Goal: Task Accomplishment & Management: Manage account settings

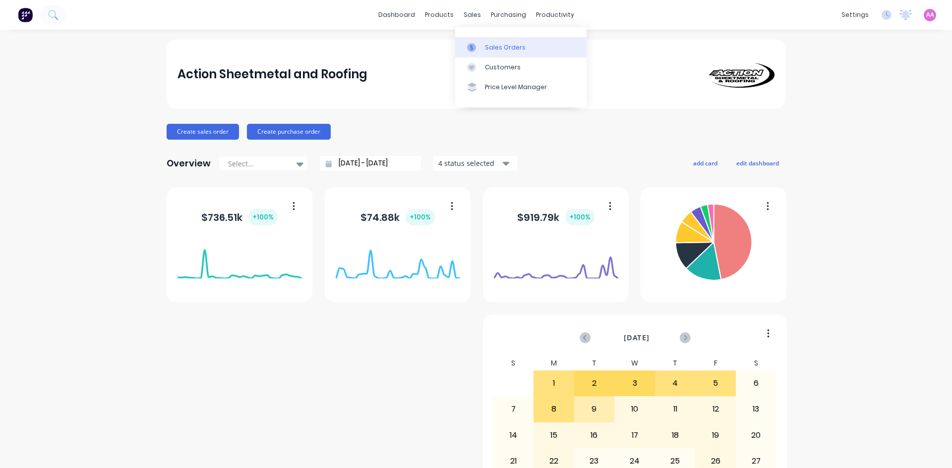
click at [509, 48] on div "Sales Orders" at bounding box center [505, 47] width 41 height 9
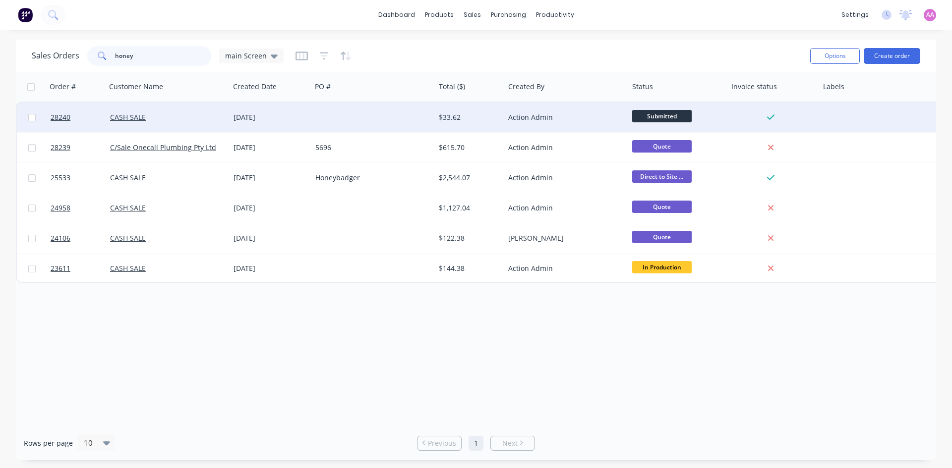
type input "honey"
click at [359, 115] on div at bounding box center [372, 118] width 123 height 30
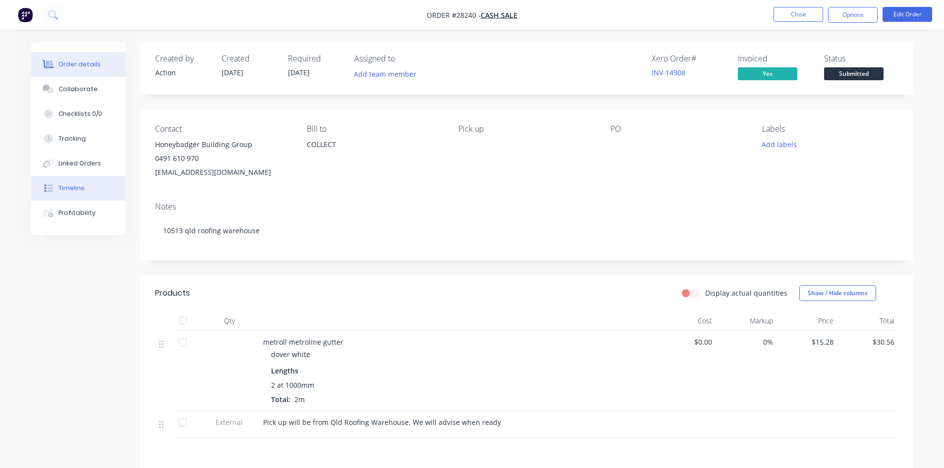
click at [102, 195] on button "Timeline" at bounding box center [78, 188] width 94 height 25
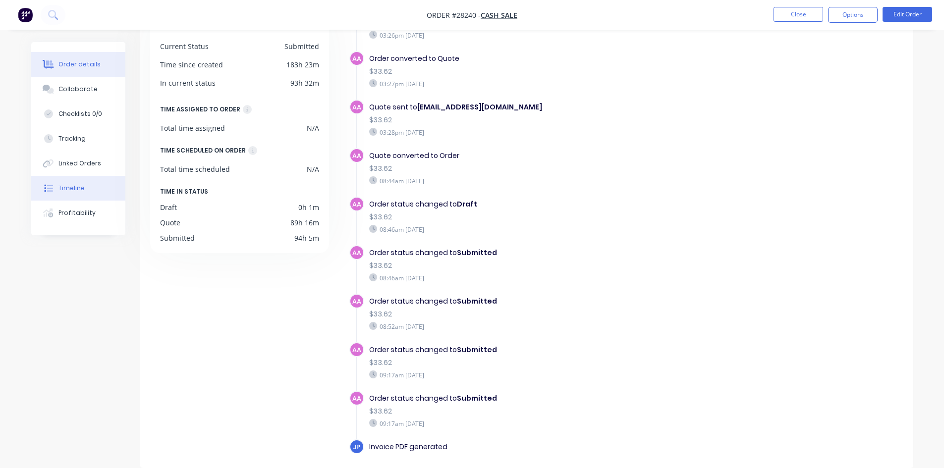
click at [82, 66] on div "Order details" at bounding box center [79, 64] width 42 height 9
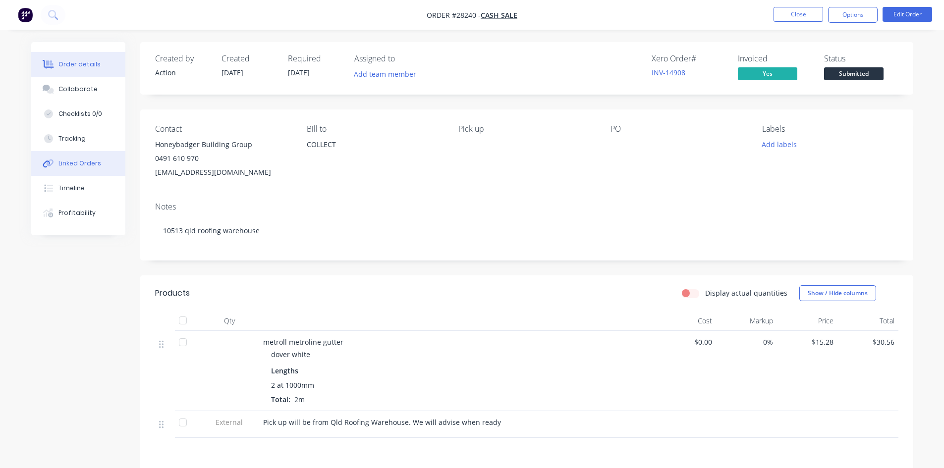
click at [95, 165] on div "Linked Orders" at bounding box center [79, 163] width 43 height 9
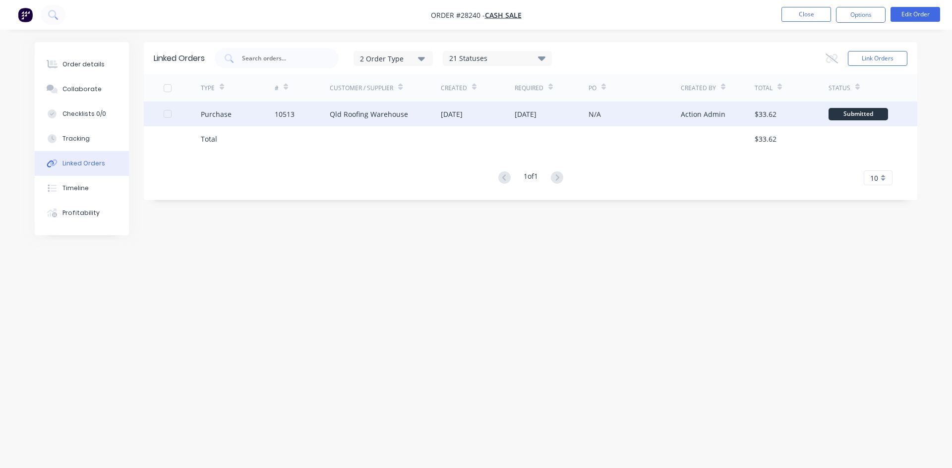
click at [322, 115] on div "10513" at bounding box center [303, 114] width 56 height 25
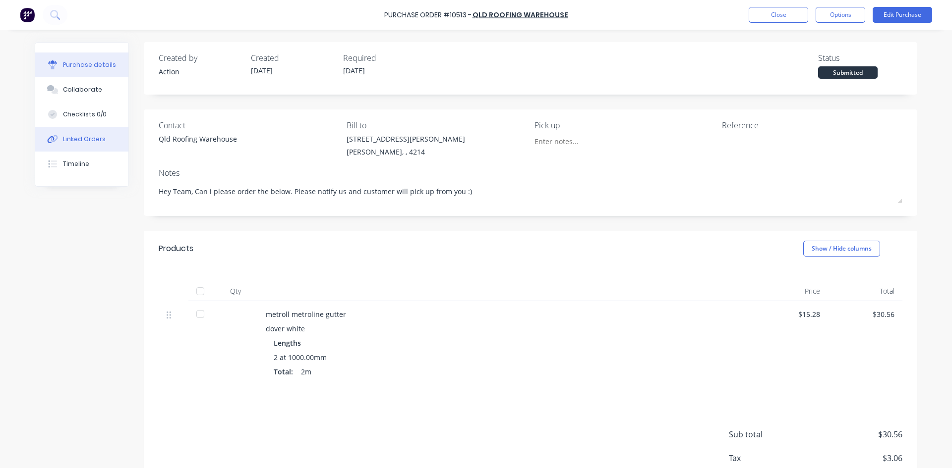
click at [73, 143] on div "Linked Orders" at bounding box center [84, 139] width 43 height 9
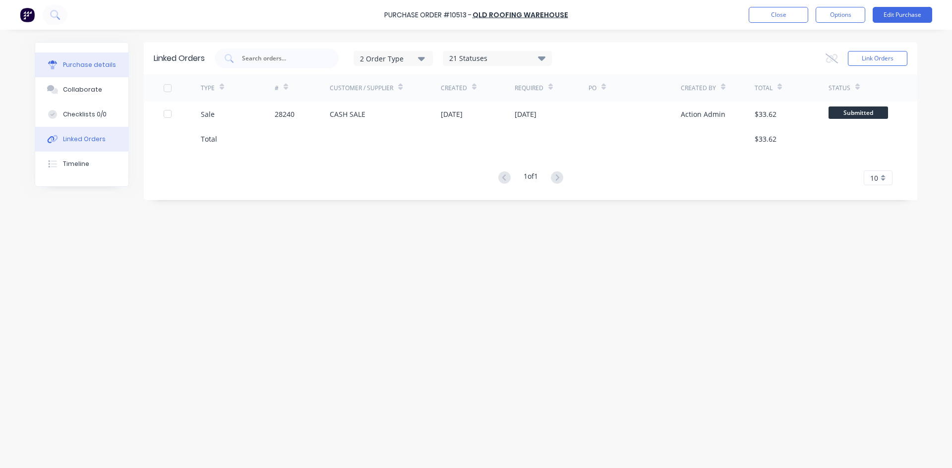
click at [107, 59] on button "Purchase details" at bounding box center [81, 65] width 93 height 25
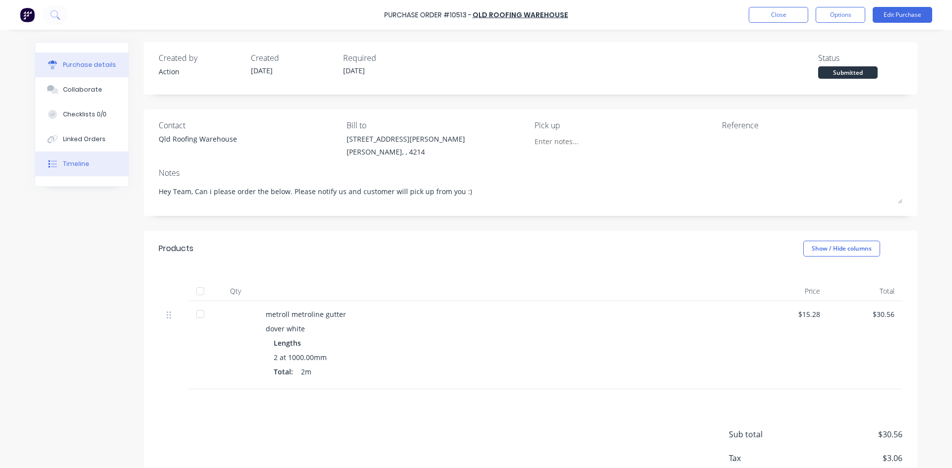
click at [85, 164] on button "Timeline" at bounding box center [81, 164] width 93 height 25
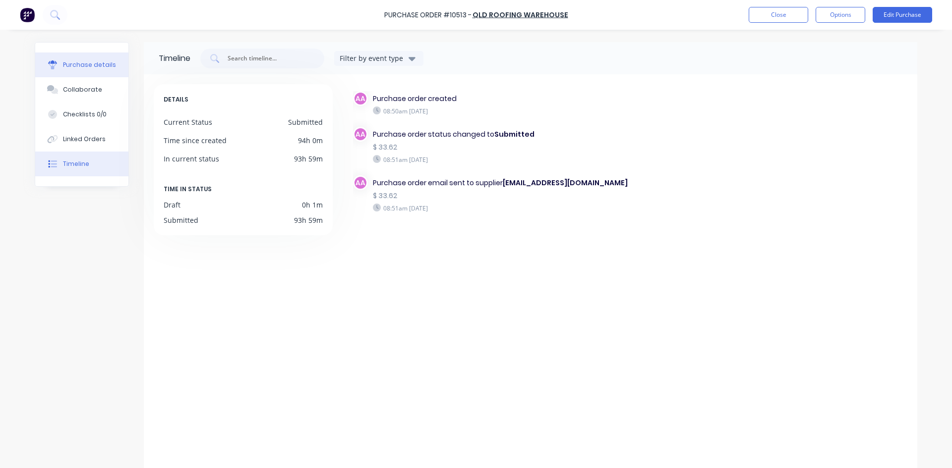
click at [103, 67] on div "Purchase details" at bounding box center [89, 64] width 53 height 9
type textarea "x"
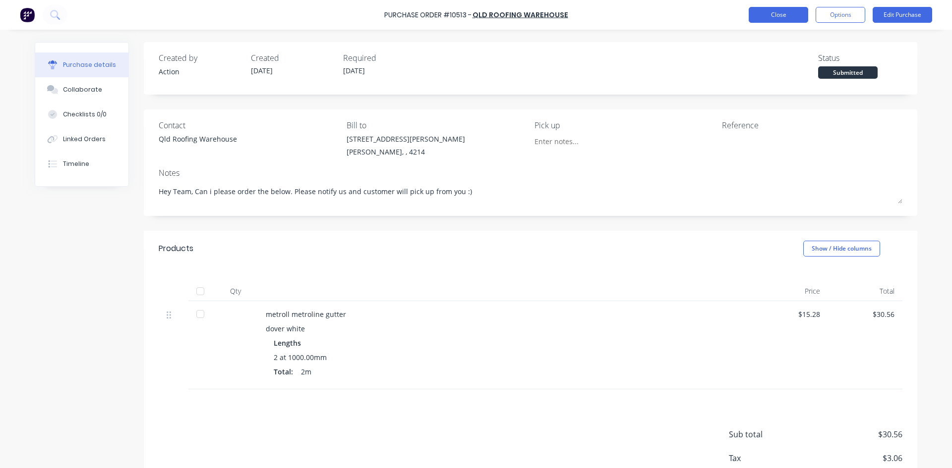
click at [759, 9] on button "Close" at bounding box center [778, 15] width 59 height 16
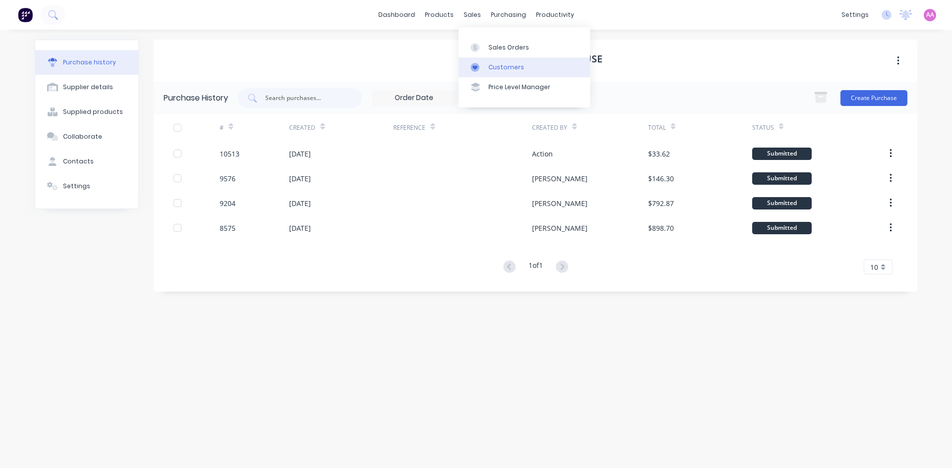
click at [498, 68] on div "Customers" at bounding box center [506, 67] width 36 height 9
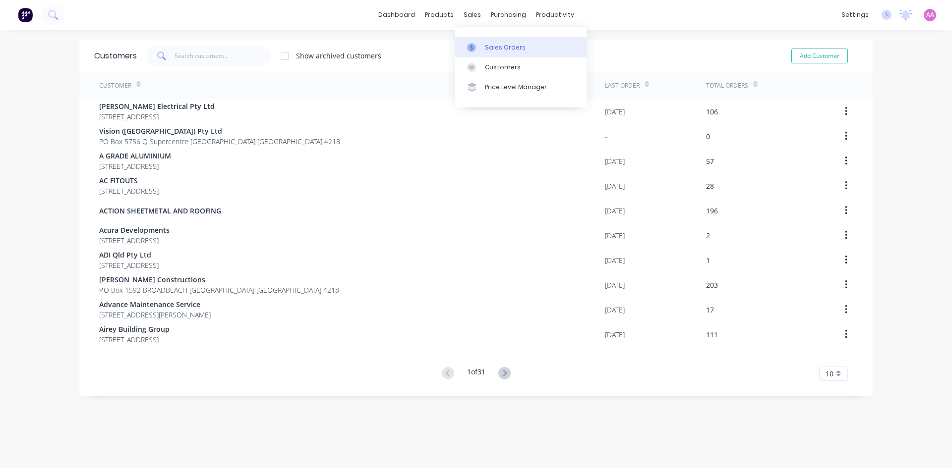
click at [486, 42] on link "Sales Orders" at bounding box center [520, 47] width 131 height 20
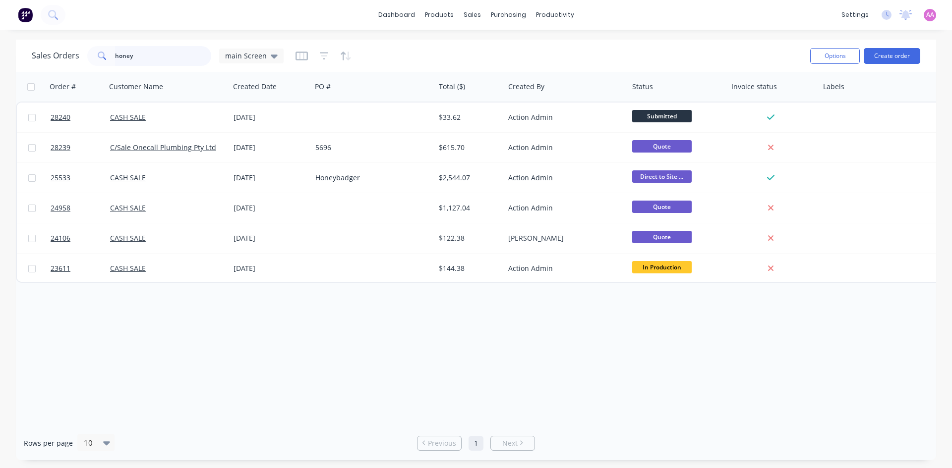
click at [164, 60] on input "honey" at bounding box center [163, 56] width 97 height 20
type input "h"
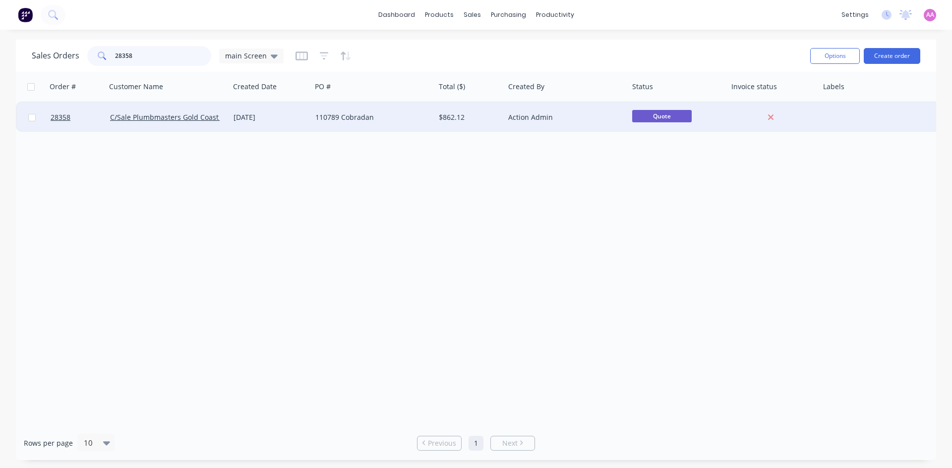
type input "28358"
click at [385, 120] on div "110789 Cobradan" at bounding box center [370, 118] width 110 height 10
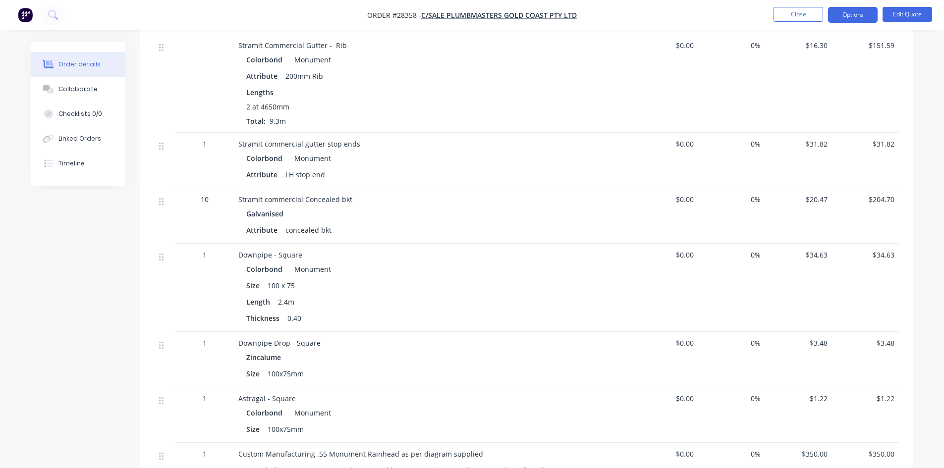
scroll to position [496, 0]
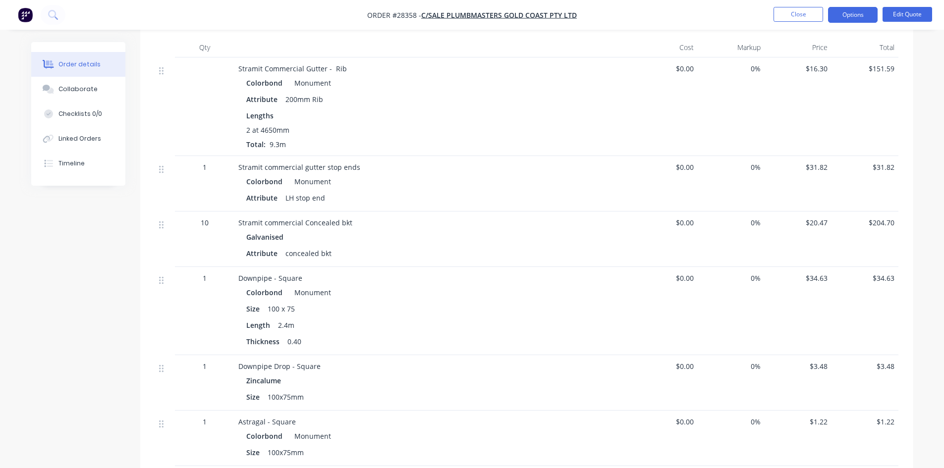
click at [853, 23] on nav "Order #28358 - C/Sale Plumbmasters Gold Coast Pty Ltd Close Options Edit Quote" at bounding box center [472, 15] width 944 height 30
click at [853, 13] on button "Options" at bounding box center [853, 15] width 50 height 16
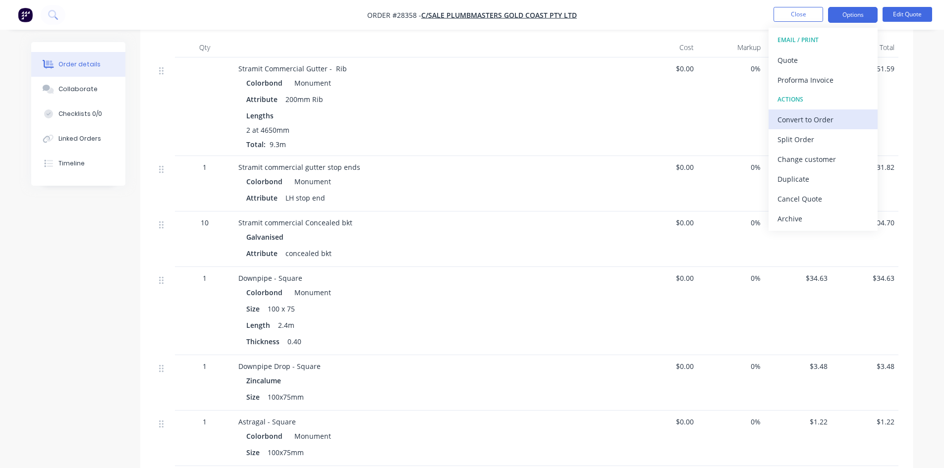
click at [838, 116] on div "Convert to Order" at bounding box center [823, 120] width 91 height 14
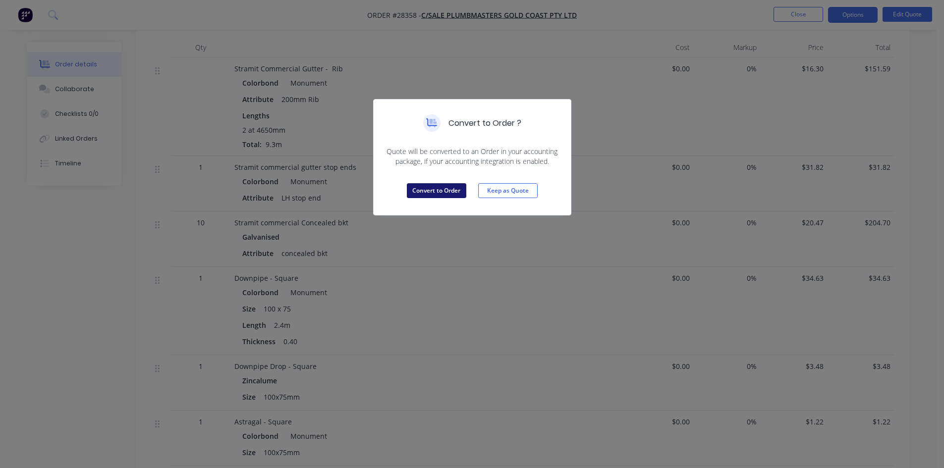
click at [413, 187] on button "Convert to Order" at bounding box center [436, 190] width 59 height 15
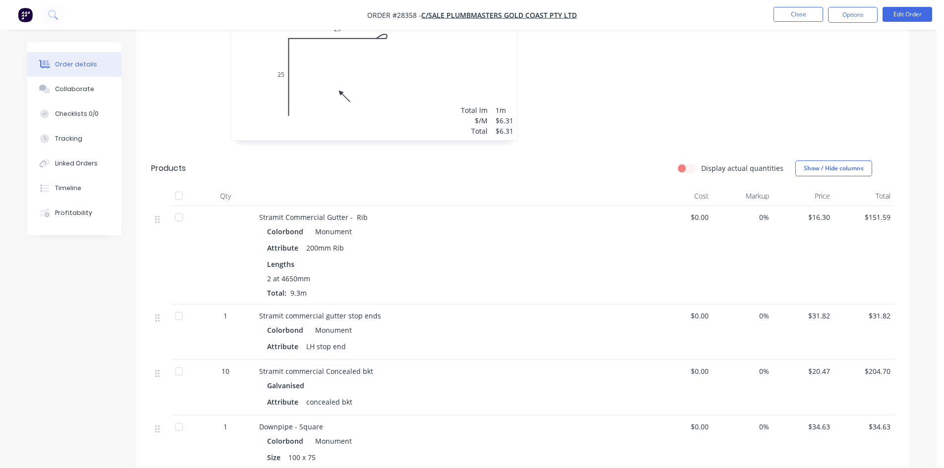
scroll to position [297, 0]
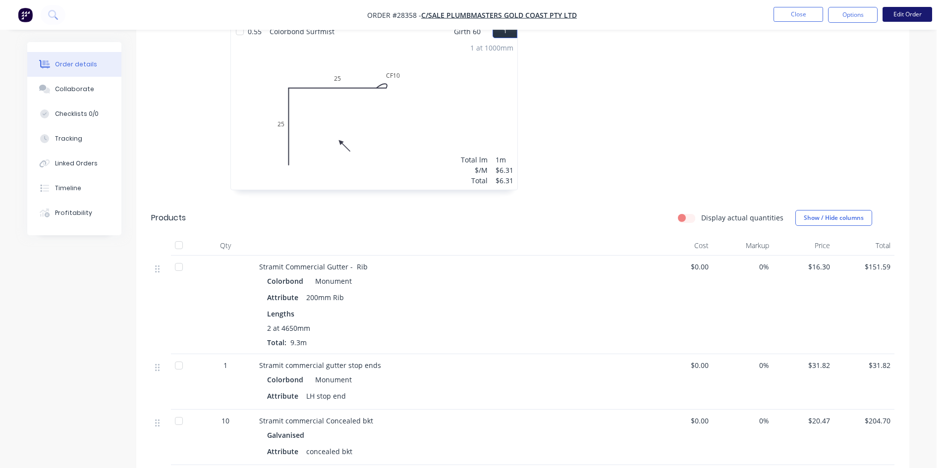
click at [891, 10] on button "Edit Order" at bounding box center [908, 14] width 50 height 15
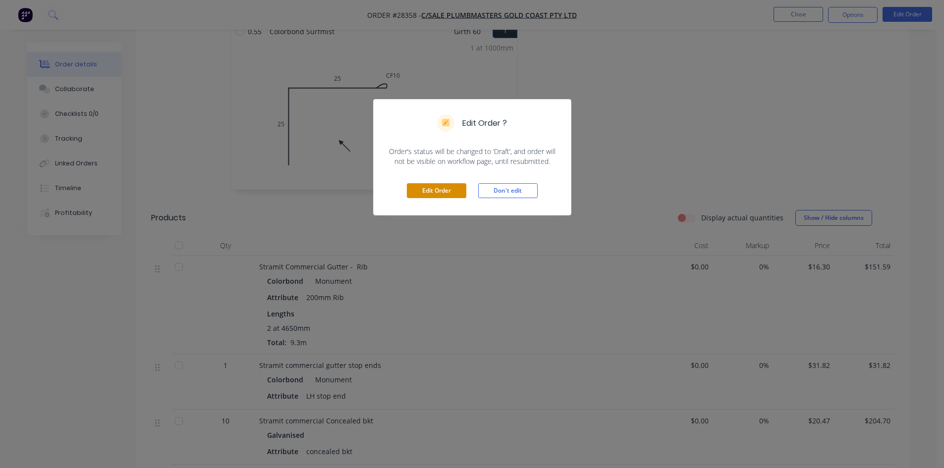
click at [424, 185] on button "Edit Order" at bounding box center [436, 190] width 59 height 15
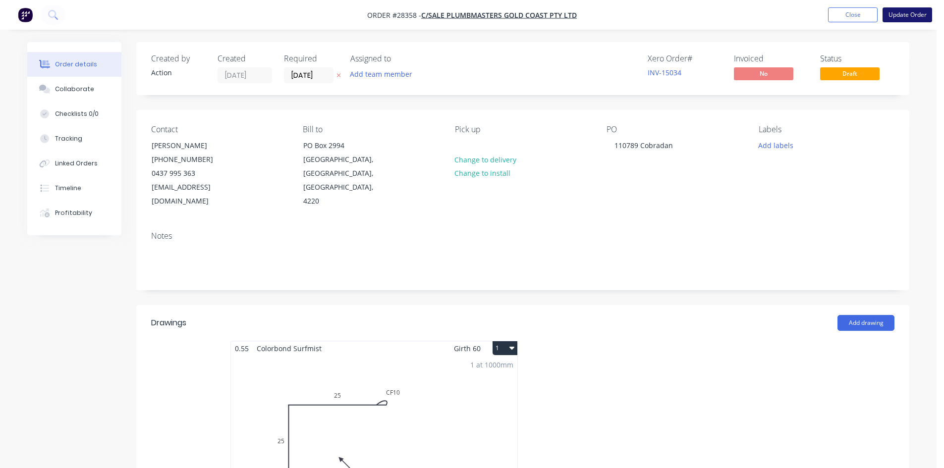
click at [911, 11] on button "Update Order" at bounding box center [908, 14] width 50 height 15
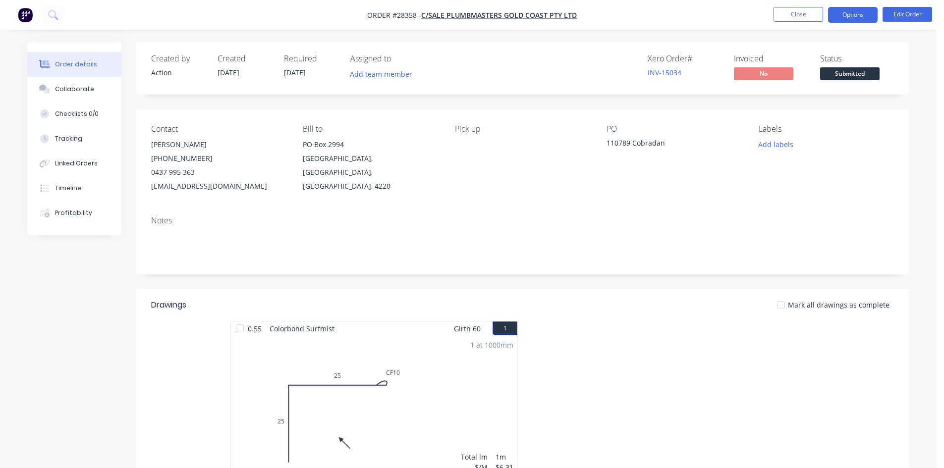
click at [862, 15] on button "Options" at bounding box center [853, 15] width 50 height 16
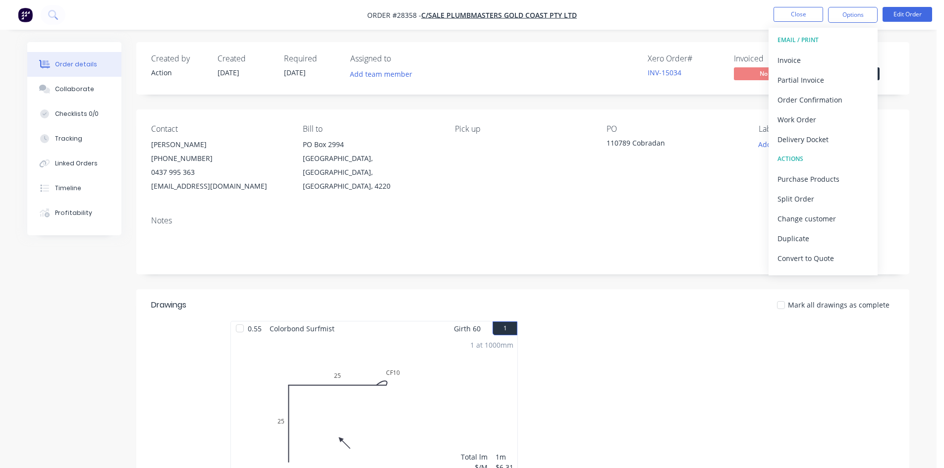
scroll to position [50, 0]
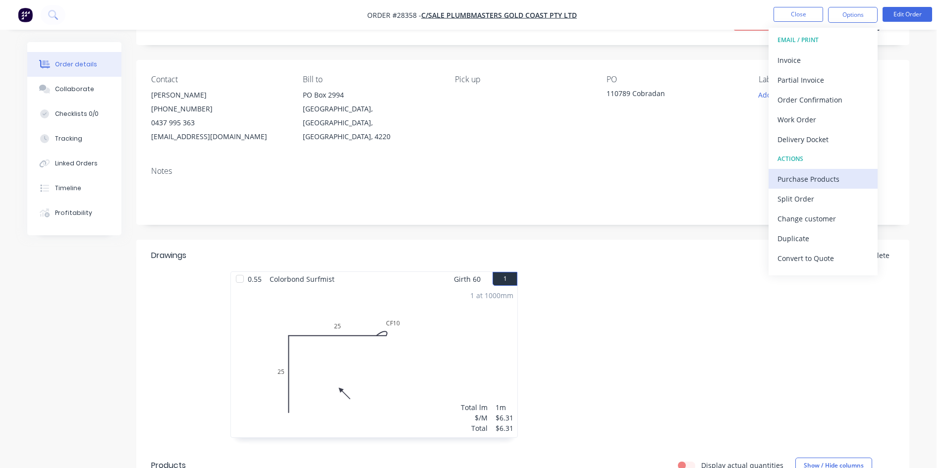
click at [815, 185] on div "Purchase Products" at bounding box center [823, 179] width 91 height 14
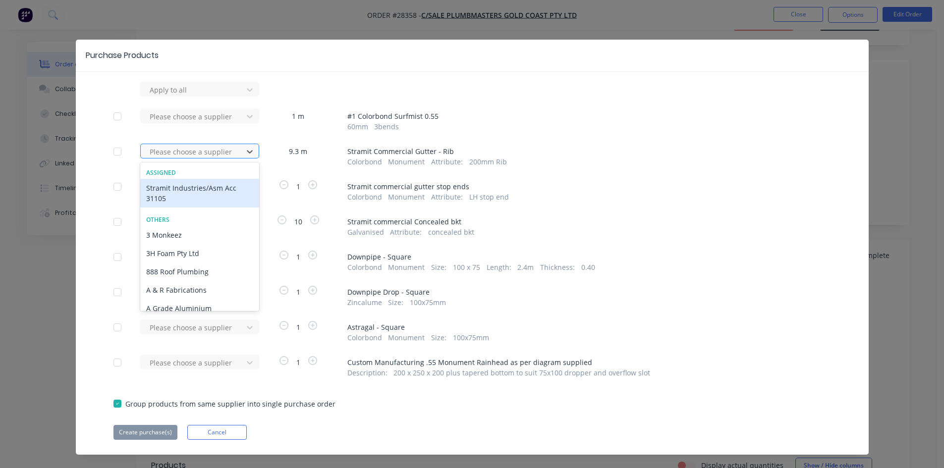
click at [205, 151] on div at bounding box center [193, 152] width 89 height 12
click at [196, 203] on div "Stramit Industries/Asm Acc 31105" at bounding box center [199, 193] width 119 height 29
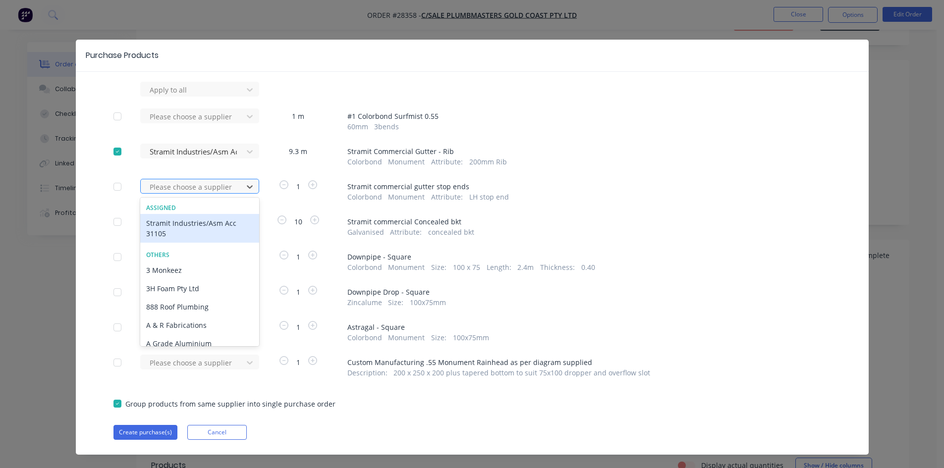
click at [196, 188] on div at bounding box center [193, 187] width 89 height 12
click at [198, 227] on div "Stramit Industries/Asm Acc 31105" at bounding box center [199, 228] width 119 height 29
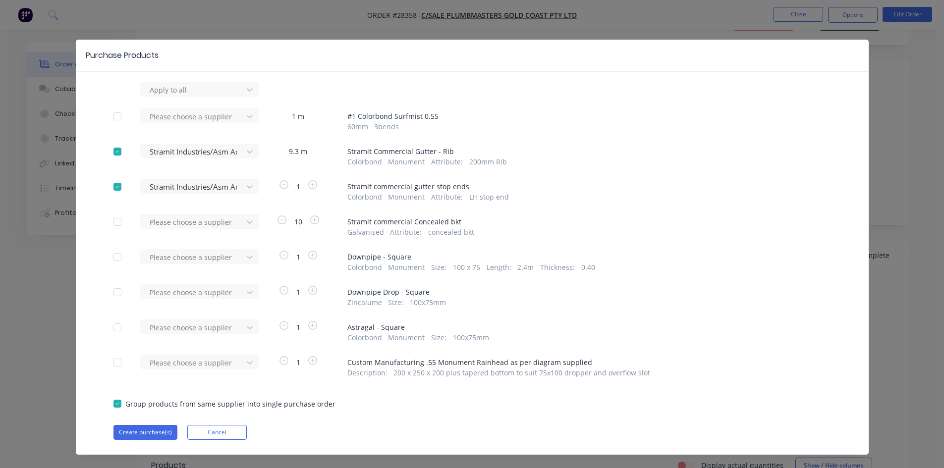
click at [198, 227] on div at bounding box center [193, 222] width 89 height 12
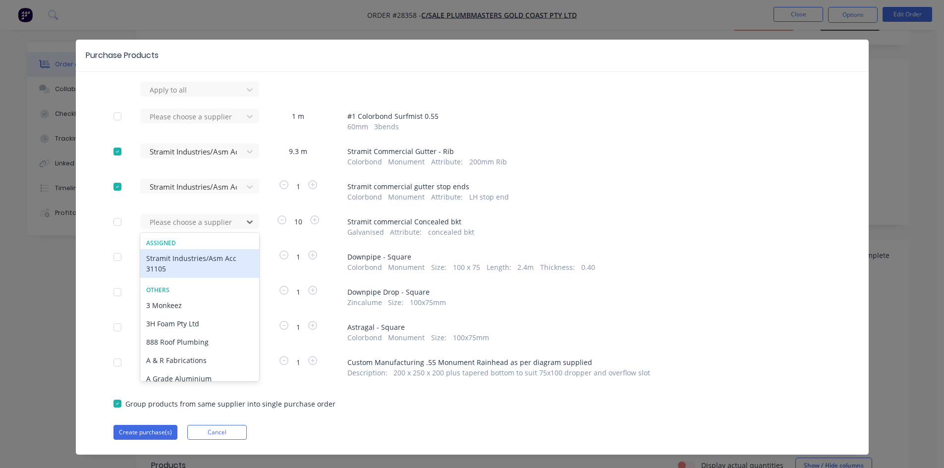
click at [194, 267] on div "Stramit Industries/Asm Acc 31105" at bounding box center [199, 263] width 119 height 29
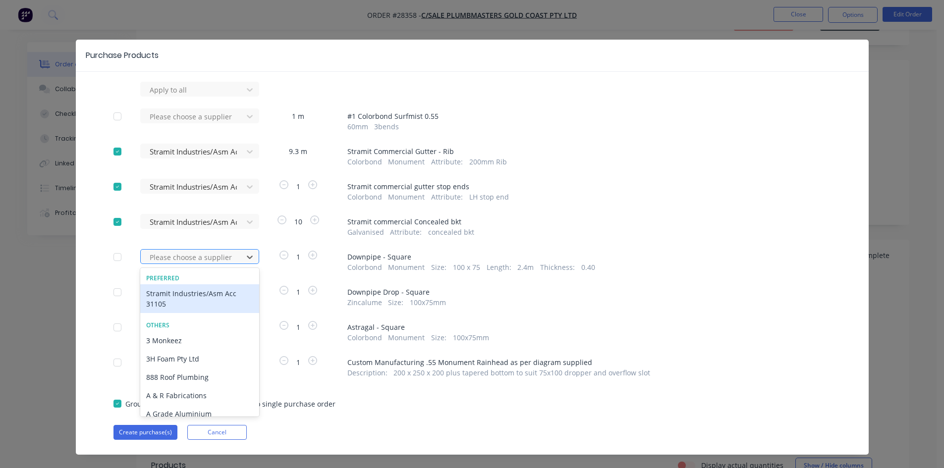
click at [204, 258] on div at bounding box center [193, 257] width 89 height 12
click at [195, 298] on div "Stramit Industries/Asm Acc 31105" at bounding box center [199, 299] width 119 height 29
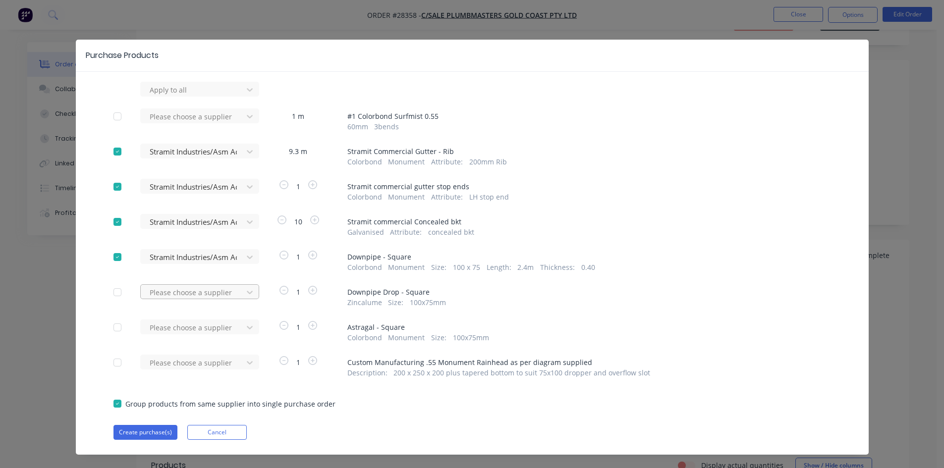
click at [196, 293] on div at bounding box center [193, 293] width 89 height 12
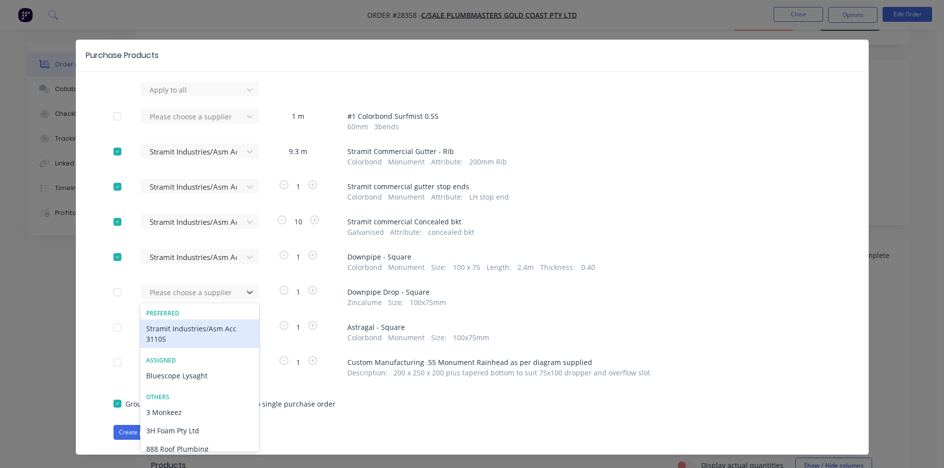
click at [195, 340] on div "Stramit Industries/Asm Acc 31105" at bounding box center [199, 334] width 119 height 29
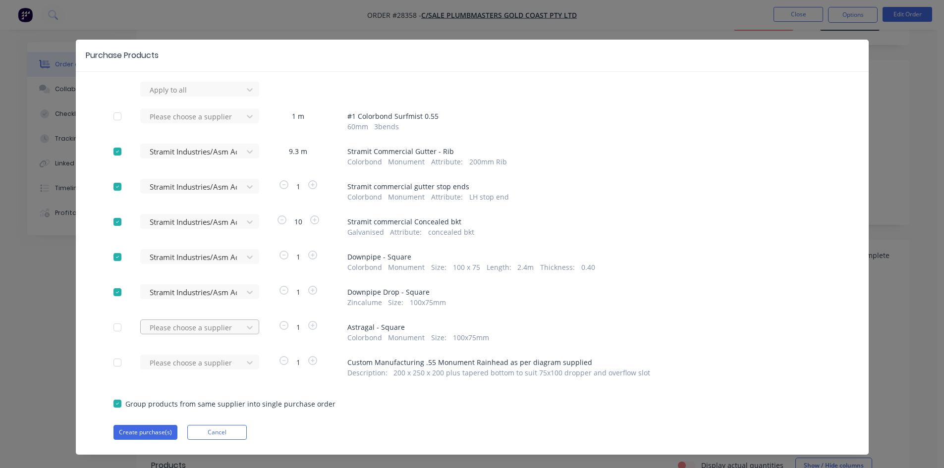
click at [196, 326] on div "Please choose a supplier" at bounding box center [194, 327] width 109 height 15
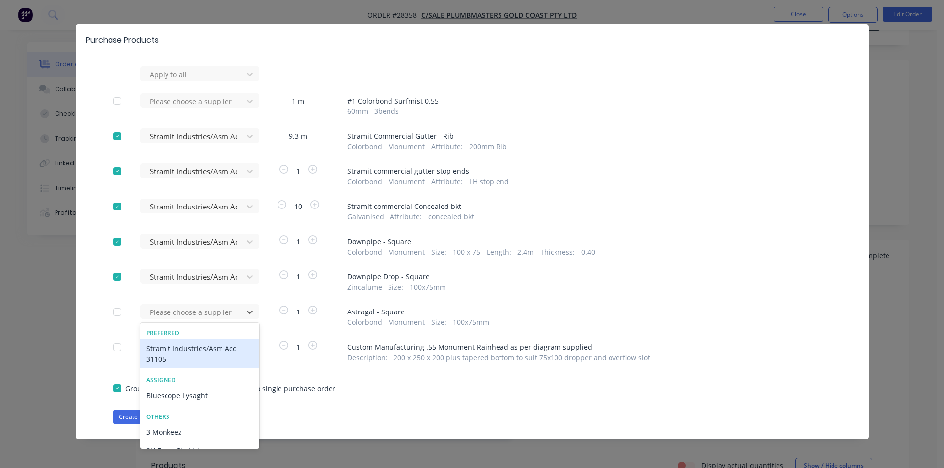
click at [193, 348] on div "Stramit Industries/Asm Acc 31105" at bounding box center [199, 354] width 119 height 29
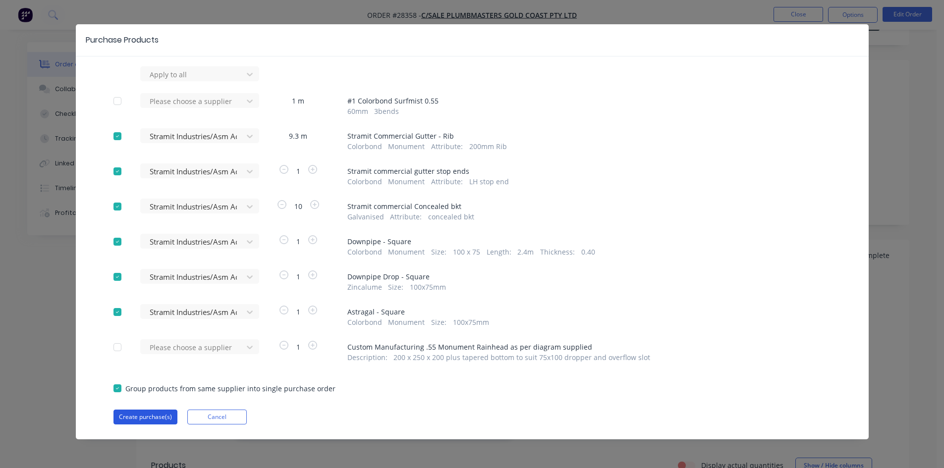
click at [140, 419] on button "Create purchase(s)" at bounding box center [146, 417] width 64 height 15
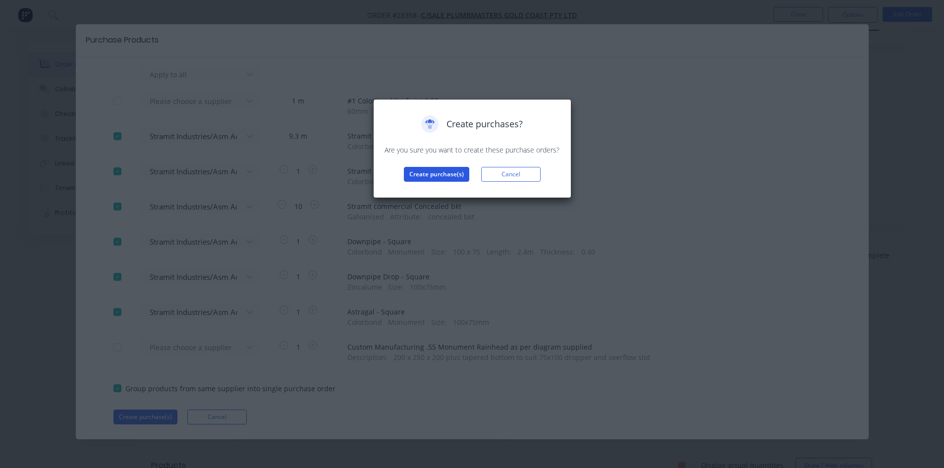
click at [413, 172] on button "Create purchase(s)" at bounding box center [436, 174] width 65 height 15
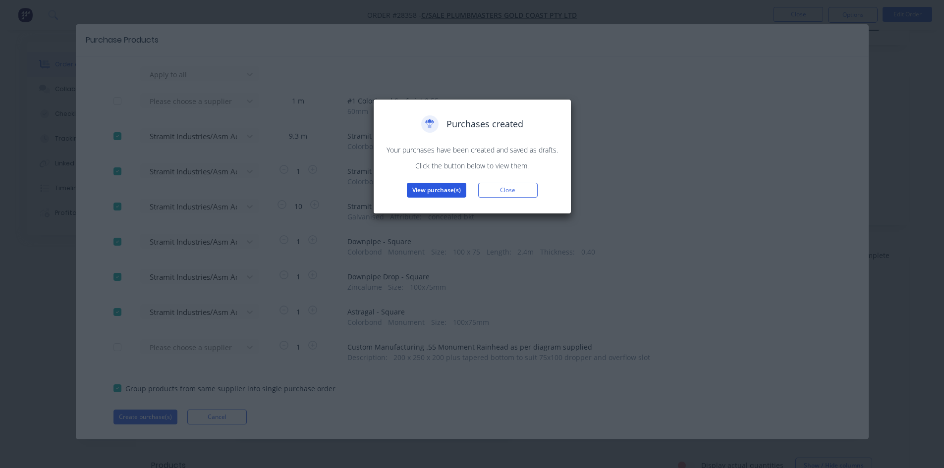
click at [416, 188] on button "View purchase(s)" at bounding box center [436, 190] width 59 height 15
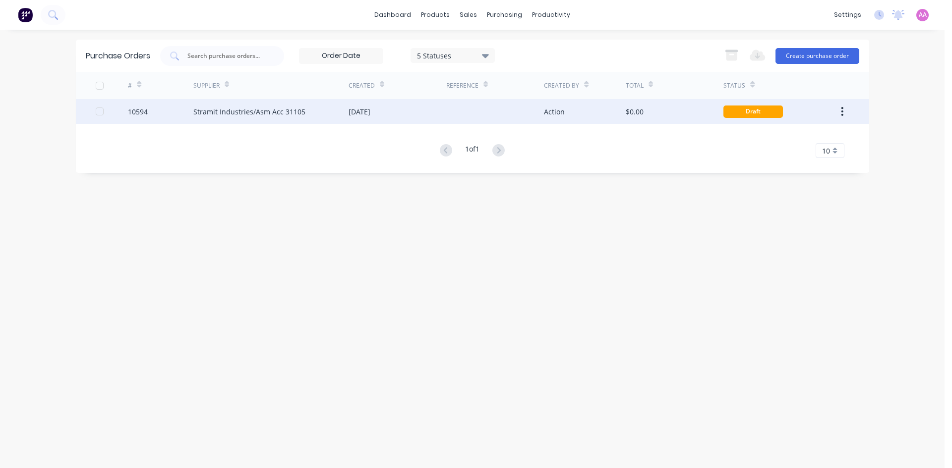
click at [491, 115] on div at bounding box center [495, 111] width 98 height 25
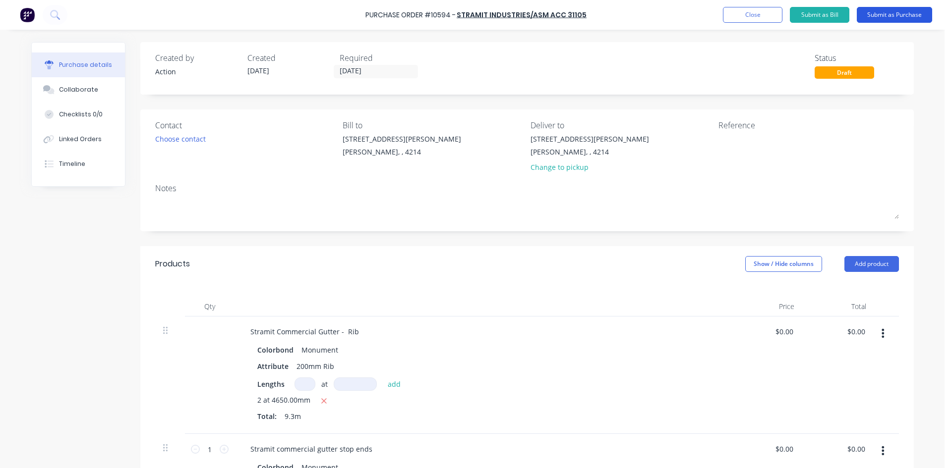
click at [878, 14] on button "Submit as Purchase" at bounding box center [894, 15] width 75 height 16
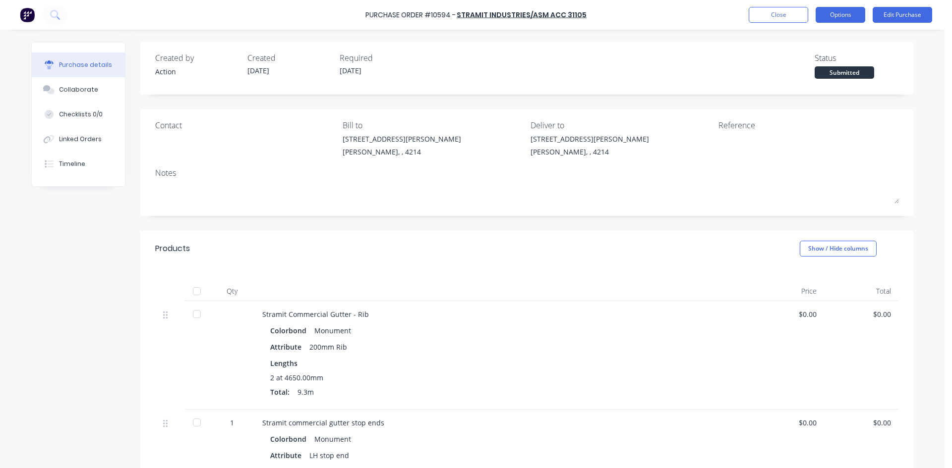
click at [838, 15] on button "Options" at bounding box center [840, 15] width 50 height 16
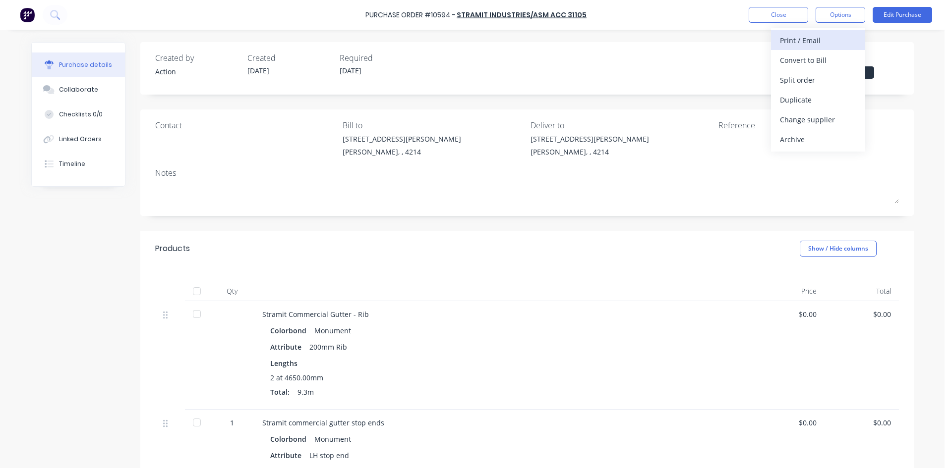
click at [832, 42] on div "Print / Email" at bounding box center [818, 40] width 76 height 14
click at [821, 86] on div "Without pricing" at bounding box center [818, 80] width 76 height 14
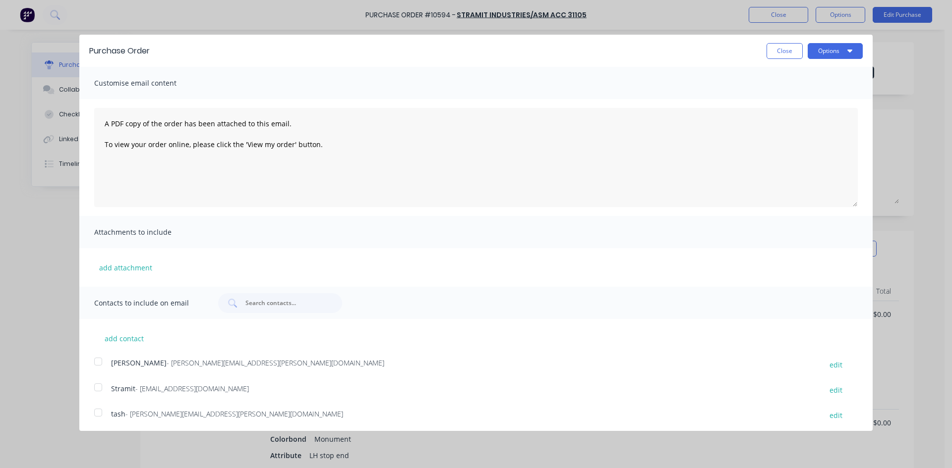
click at [98, 389] on div at bounding box center [98, 388] width 20 height 20
click at [830, 47] on button "Options" at bounding box center [835, 51] width 55 height 16
click at [786, 96] on div "Email" at bounding box center [815, 96] width 76 height 14
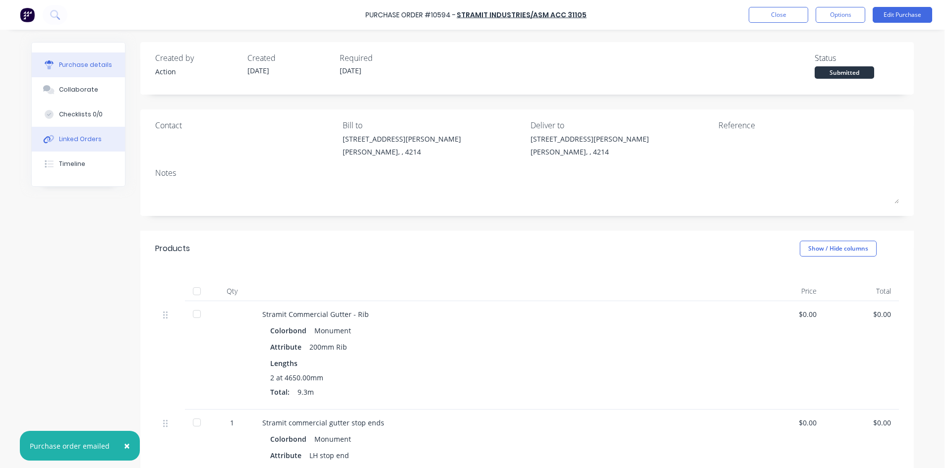
click at [50, 139] on icon at bounding box center [48, 139] width 11 height 9
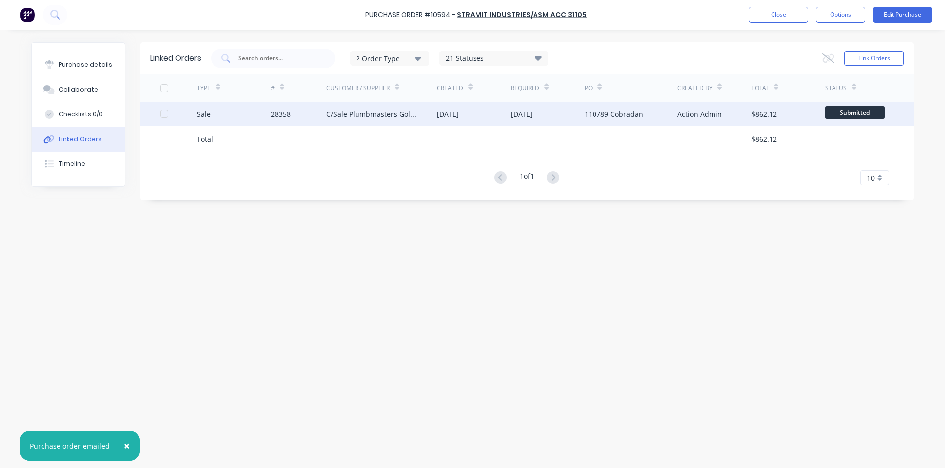
click at [311, 108] on div "28358" at bounding box center [299, 114] width 56 height 25
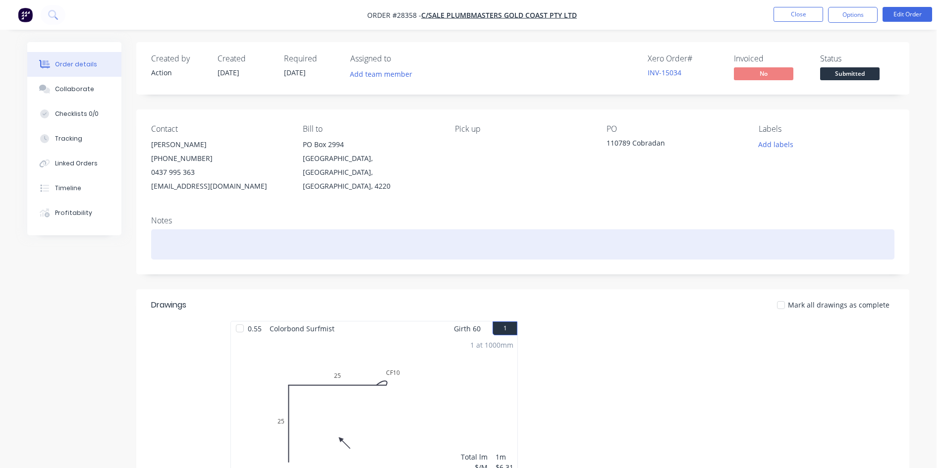
click at [173, 246] on div at bounding box center [523, 245] width 744 height 30
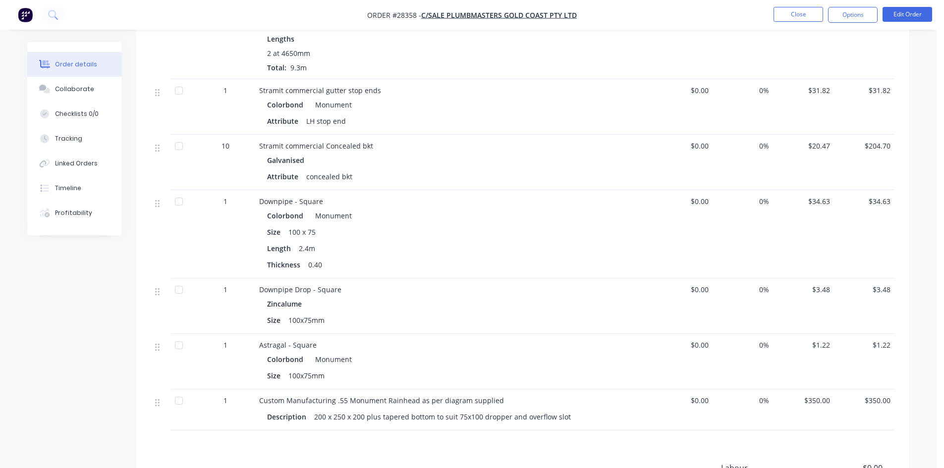
scroll to position [595, 0]
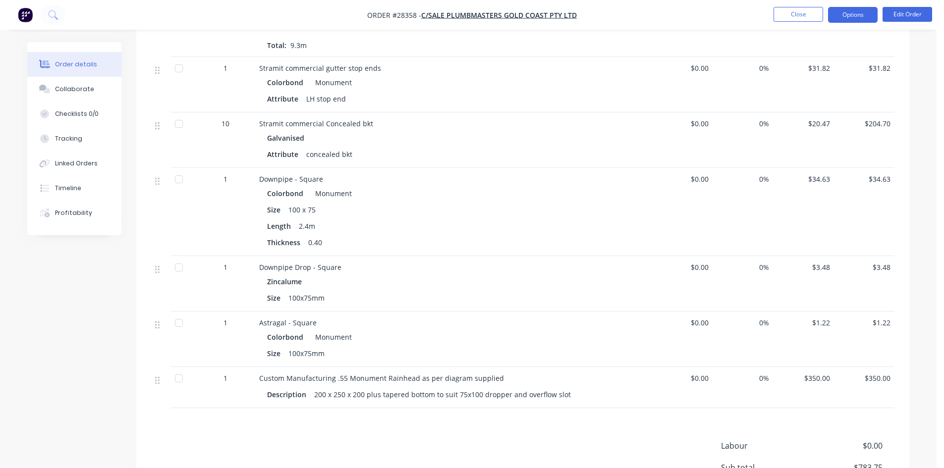
click at [855, 15] on button "Options" at bounding box center [853, 15] width 50 height 16
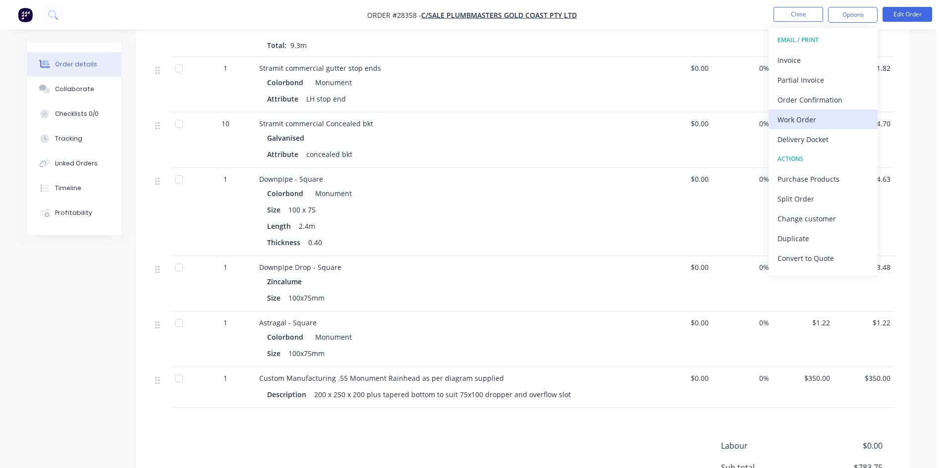
click at [839, 126] on div "Work Order" at bounding box center [823, 120] width 91 height 14
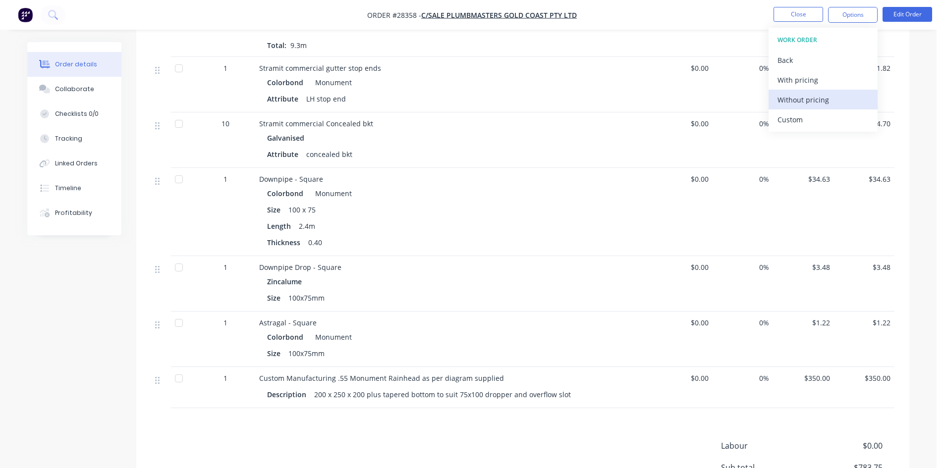
click at [841, 100] on div "Without pricing" at bounding box center [823, 100] width 91 height 14
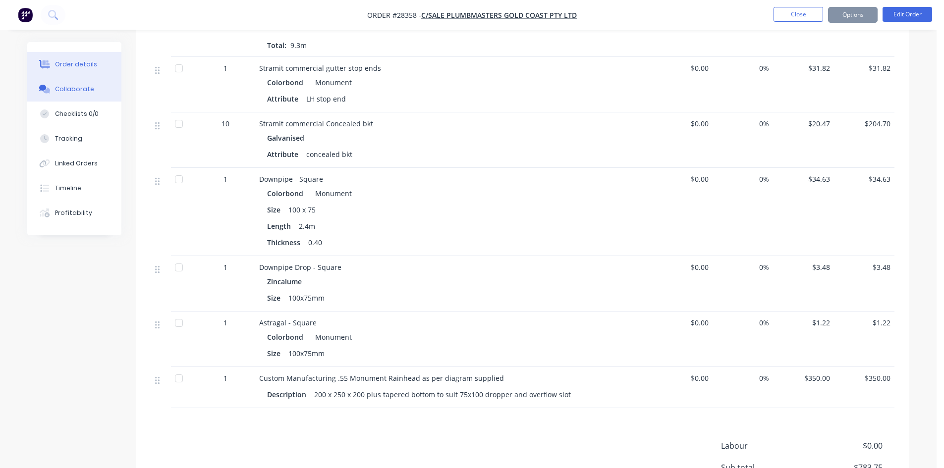
click at [97, 83] on button "Collaborate" at bounding box center [74, 89] width 94 height 25
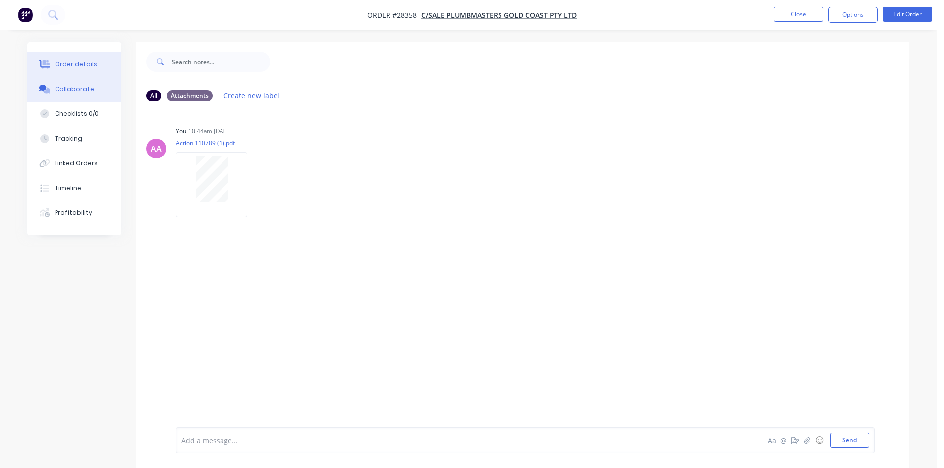
click at [63, 57] on button "Order details" at bounding box center [74, 64] width 94 height 25
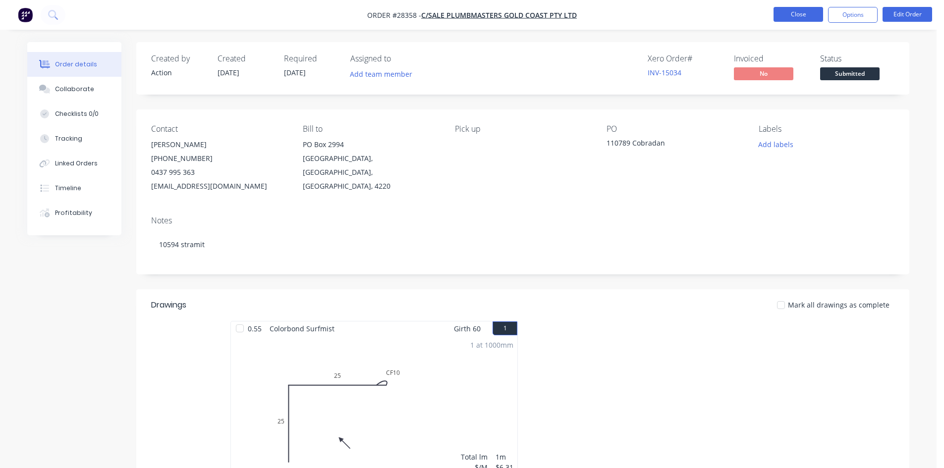
click at [784, 13] on button "Close" at bounding box center [799, 14] width 50 height 15
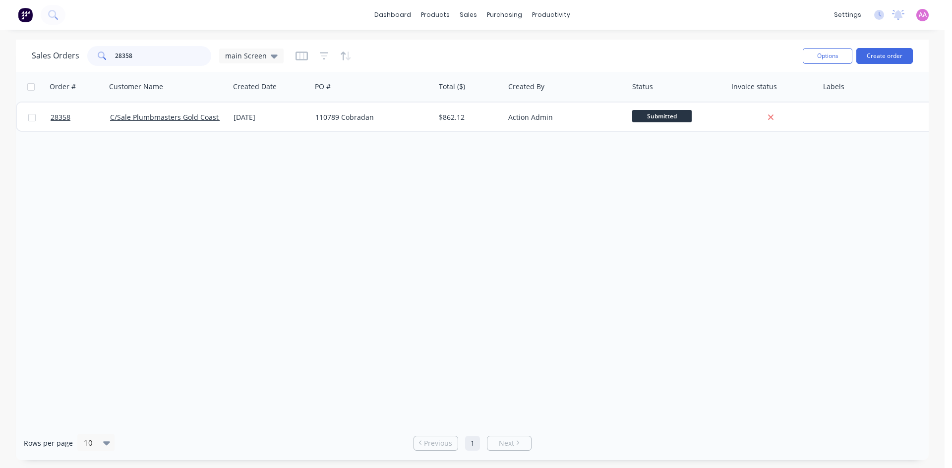
click at [140, 58] on input "28358" at bounding box center [163, 56] width 97 height 20
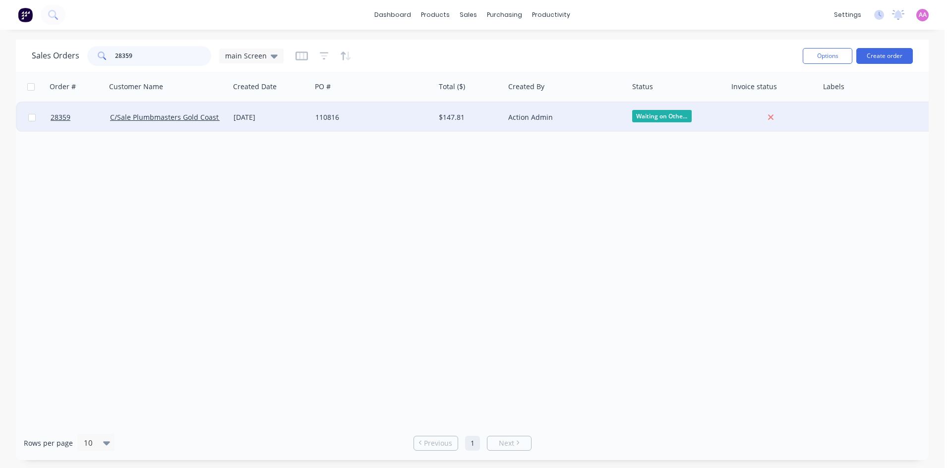
type input "28359"
click at [357, 115] on div "110816" at bounding box center [370, 118] width 110 height 10
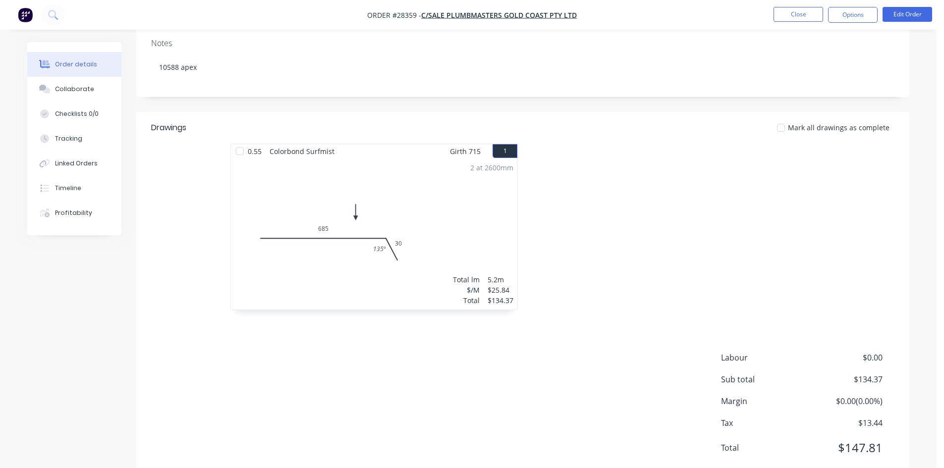
scroll to position [206, 0]
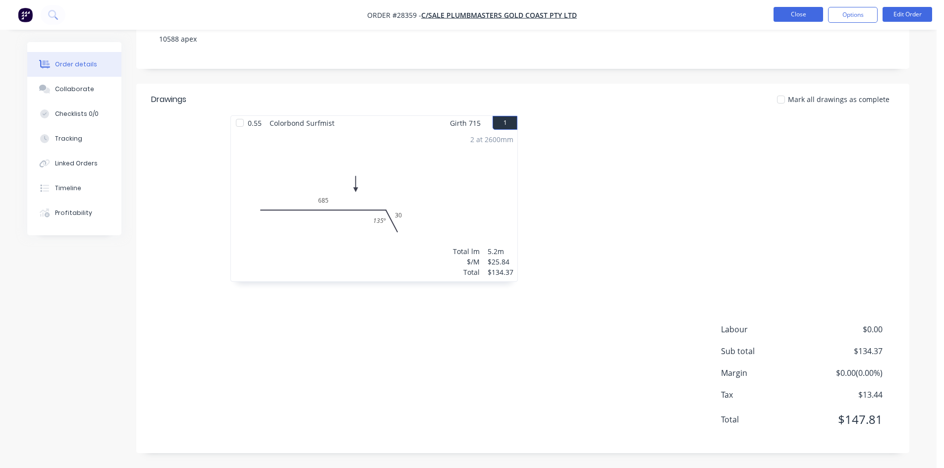
click at [813, 13] on button "Close" at bounding box center [799, 14] width 50 height 15
